Goal: Task Accomplishment & Management: Use online tool/utility

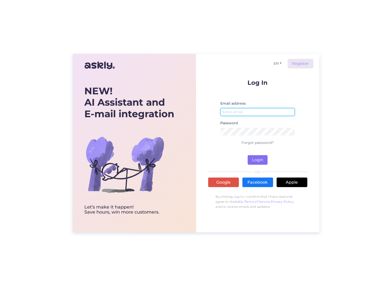
type input "[EMAIL_ADDRESS][DOMAIN_NAME]"
click at [257, 162] on button "Login" at bounding box center [258, 160] width 20 height 10
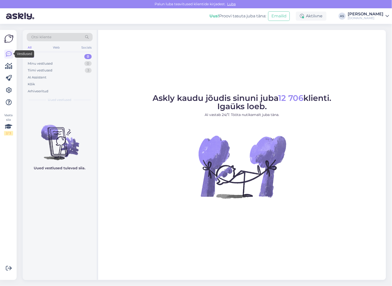
click at [37, 39] on span "Otsi kliente" at bounding box center [41, 36] width 20 height 5
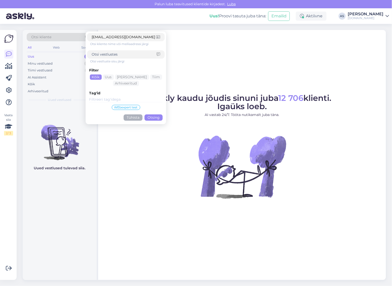
type input "[EMAIL_ADDRESS][DOMAIN_NAME]"
click button "Otsing" at bounding box center [154, 118] width 18 height 6
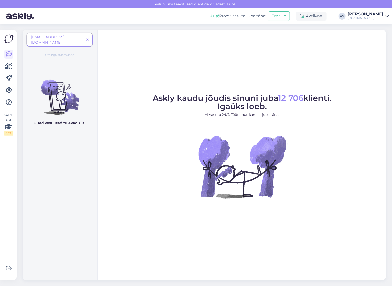
drag, startPoint x: 76, startPoint y: 37, endPoint x: 20, endPoint y: 37, distance: 55.9
click at [20, 37] on div "[EMAIL_ADDRESS][DOMAIN_NAME] Otsingu tulemused Uued vestlused tulevad siia. Ask…" at bounding box center [206, 155] width 372 height 262
click at [53, 39] on span "[EMAIL_ADDRESS][DOMAIN_NAME]" at bounding box center [47, 40] width 33 height 10
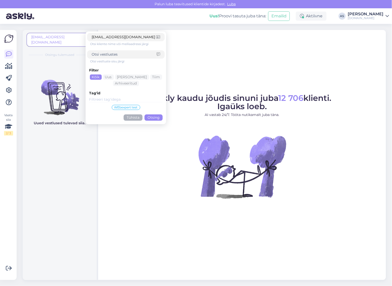
drag, startPoint x: 140, startPoint y: 37, endPoint x: 66, endPoint y: 36, distance: 73.8
click at [66, 36] on div "[EMAIL_ADDRESS][DOMAIN_NAME] [EMAIL_ADDRESS][DOMAIN_NAME] Otsi kliente nime või…" at bounding box center [60, 41] width 66 height 17
click at [105, 54] on input at bounding box center [124, 54] width 65 height 5
paste input "[EMAIL_ADDRESS][DOMAIN_NAME]"
type input "[EMAIL_ADDRESS][DOMAIN_NAME]"
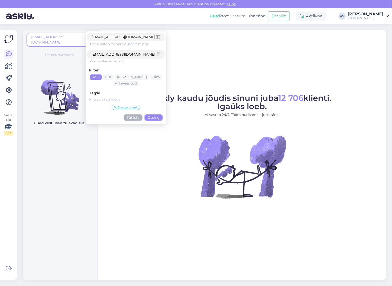
drag, startPoint x: 140, startPoint y: 36, endPoint x: 70, endPoint y: 36, distance: 70.0
click at [70, 36] on div "[EMAIL_ADDRESS][DOMAIN_NAME] [EMAIL_ADDRESS][DOMAIN_NAME] Otsi kliente nime või…" at bounding box center [60, 41] width 66 height 17
click at [153, 115] on button "Otsing" at bounding box center [154, 118] width 18 height 6
